Goal: Find specific page/section: Find specific page/section

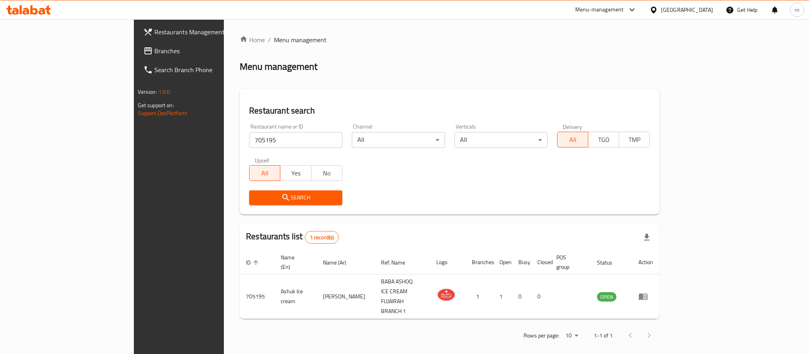
click at [137, 57] on link "Branches" at bounding box center [203, 50] width 132 height 19
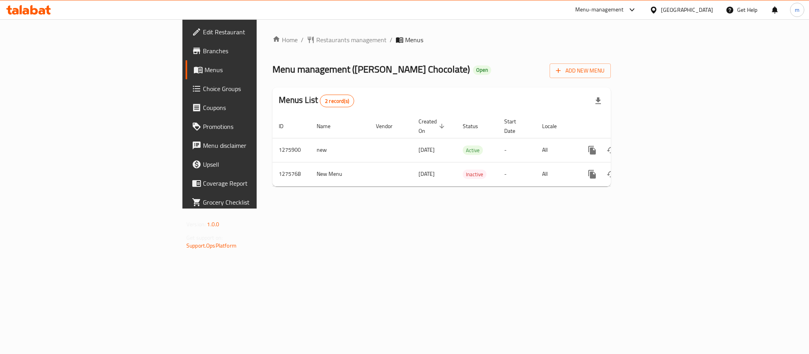
click at [316, 39] on span "Restaurants management" at bounding box center [351, 39] width 70 height 9
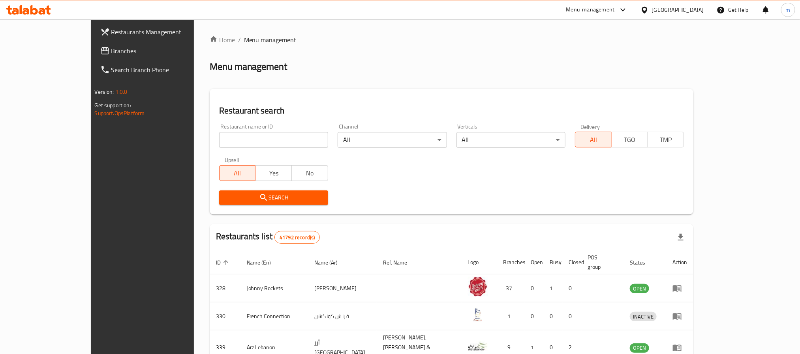
click at [219, 135] on input "search" at bounding box center [273, 140] width 109 height 16
paste input "691684"
type input "691684"
click at [225, 193] on span "Search" at bounding box center [273, 198] width 96 height 10
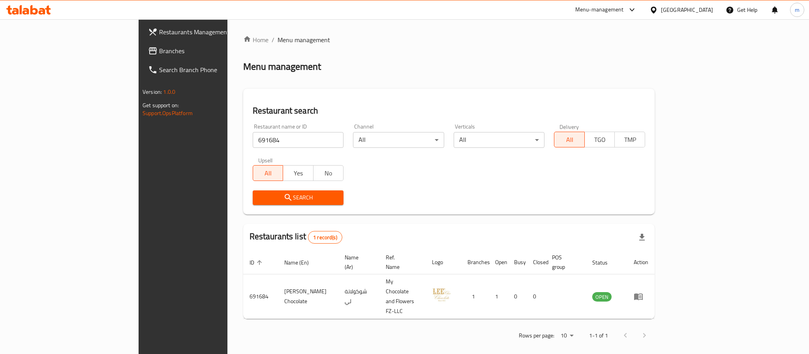
click at [148, 49] on span at bounding box center [153, 50] width 11 height 9
